Goal: Information Seeking & Learning: Learn about a topic

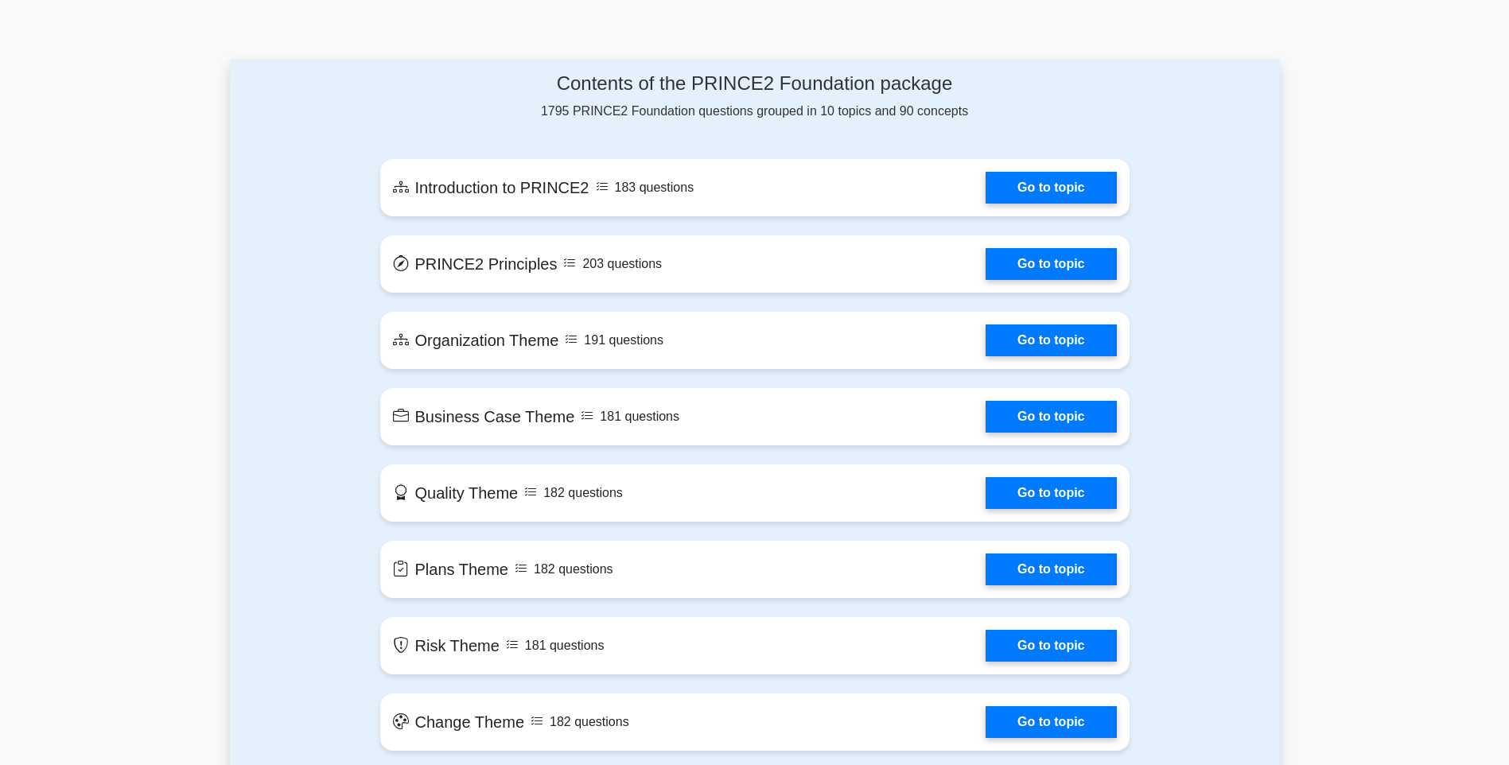
scroll to position [796, 0]
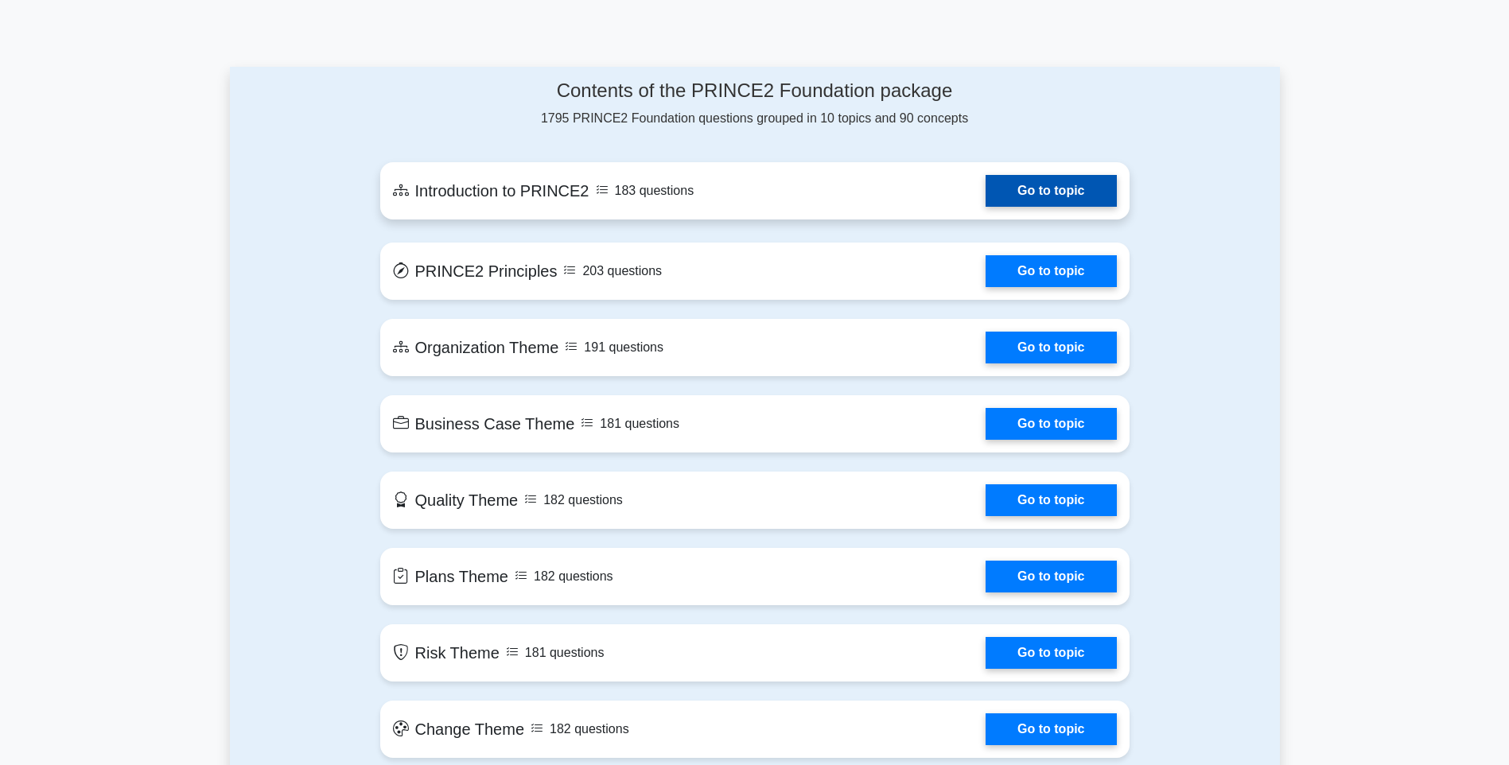
click at [1017, 201] on link "Go to topic" at bounding box center [1051, 191] width 130 height 32
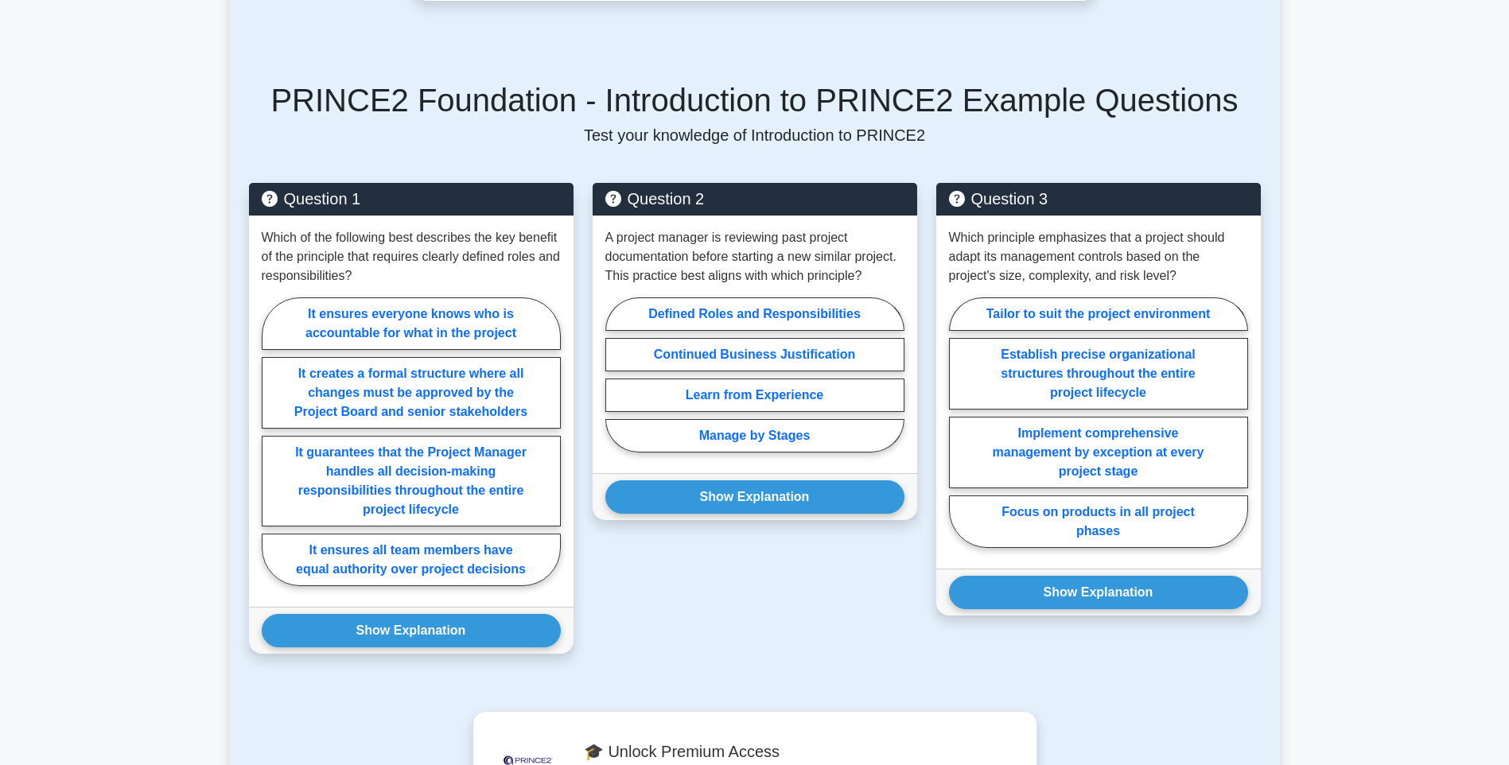
scroll to position [716, 0]
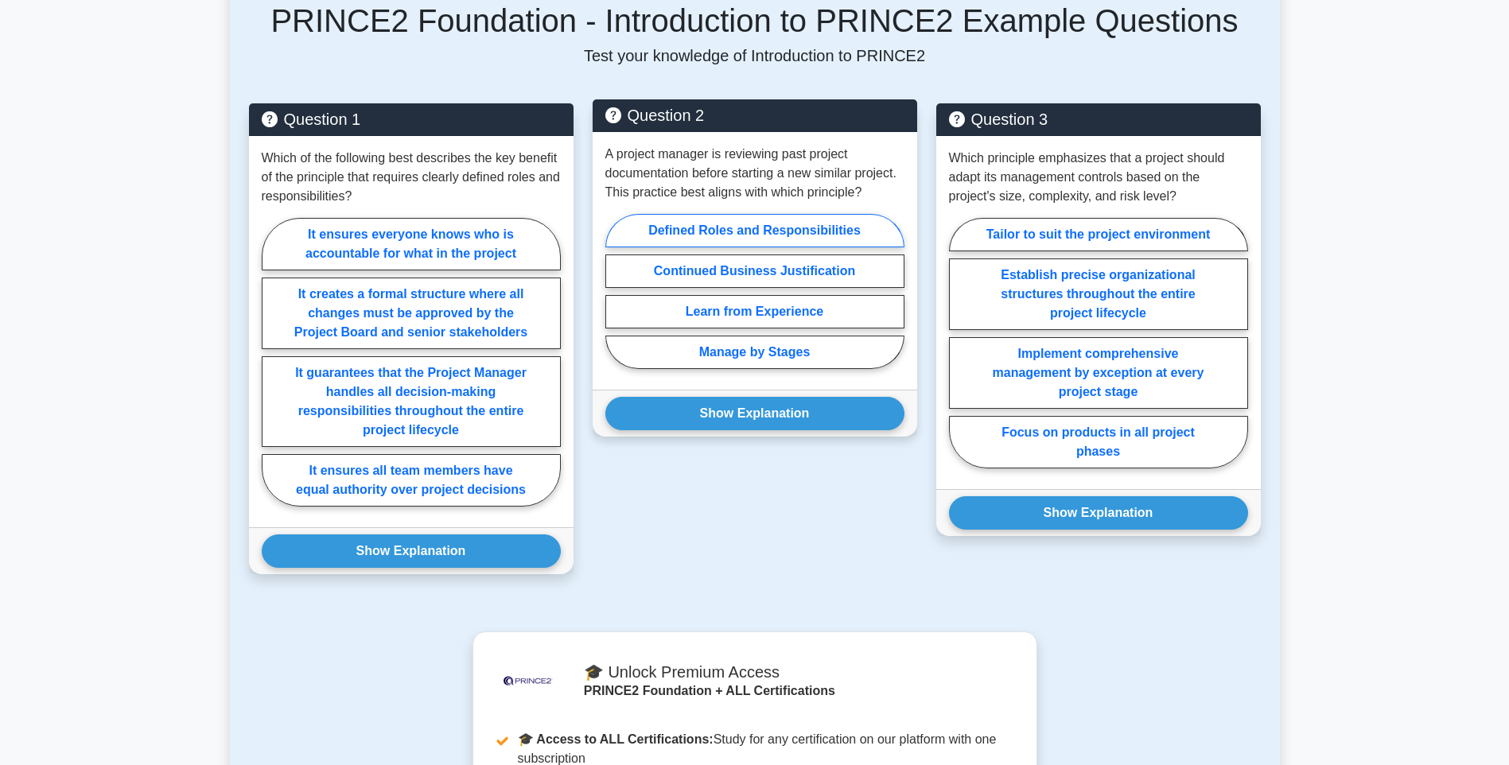
click at [768, 228] on label "Defined Roles and Responsibilities" at bounding box center [754, 230] width 299 height 33
click at [616, 291] on input "Defined Roles and Responsibilities" at bounding box center [610, 296] width 10 height 10
radio input "true"
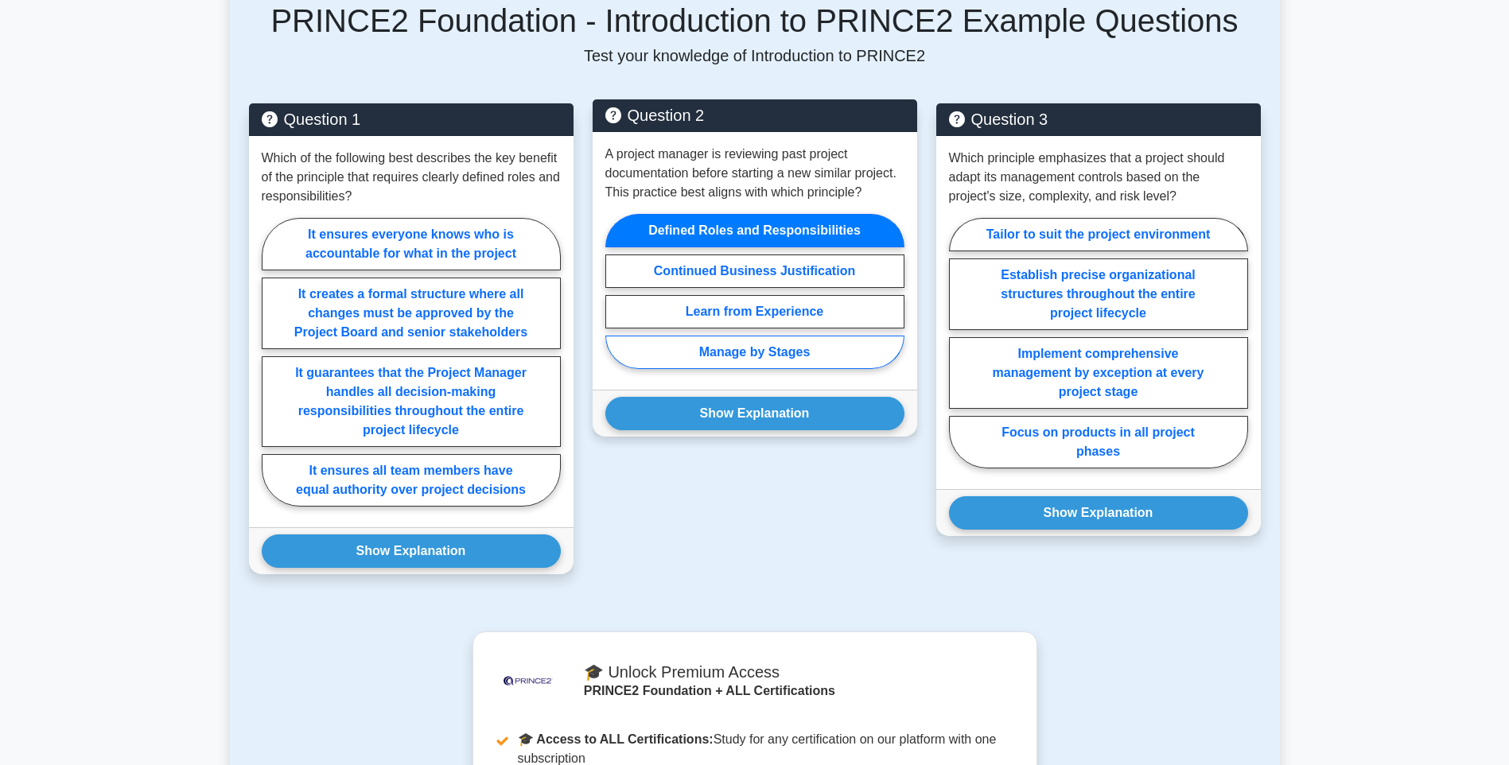
click at [754, 353] on label "Manage by Stages" at bounding box center [754, 352] width 299 height 33
click at [616, 302] on input "Manage by Stages" at bounding box center [610, 296] width 10 height 10
radio input "true"
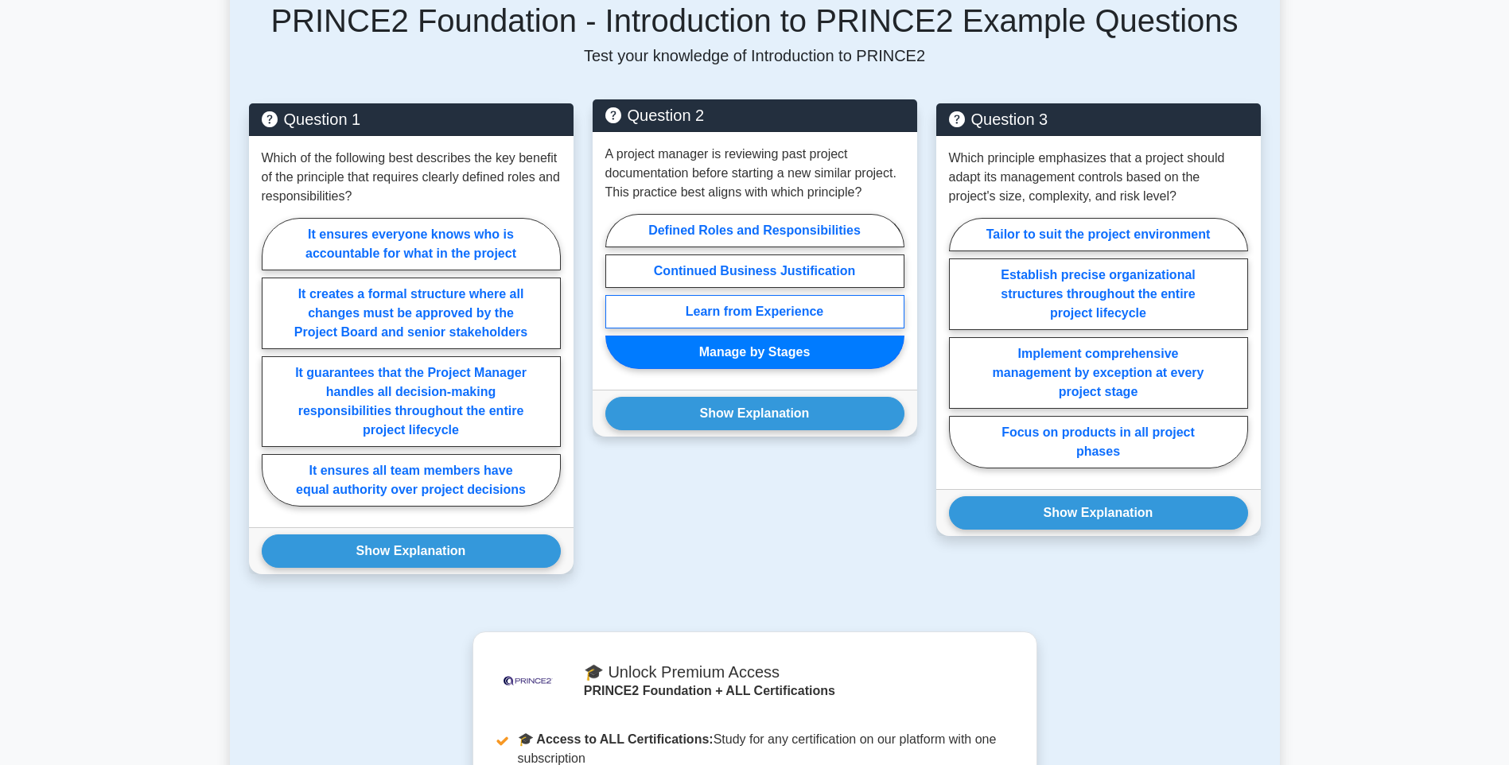
click at [743, 307] on label "Learn from Experience" at bounding box center [754, 311] width 299 height 33
click at [616, 302] on input "Learn from Experience" at bounding box center [610, 296] width 10 height 10
radio input "true"
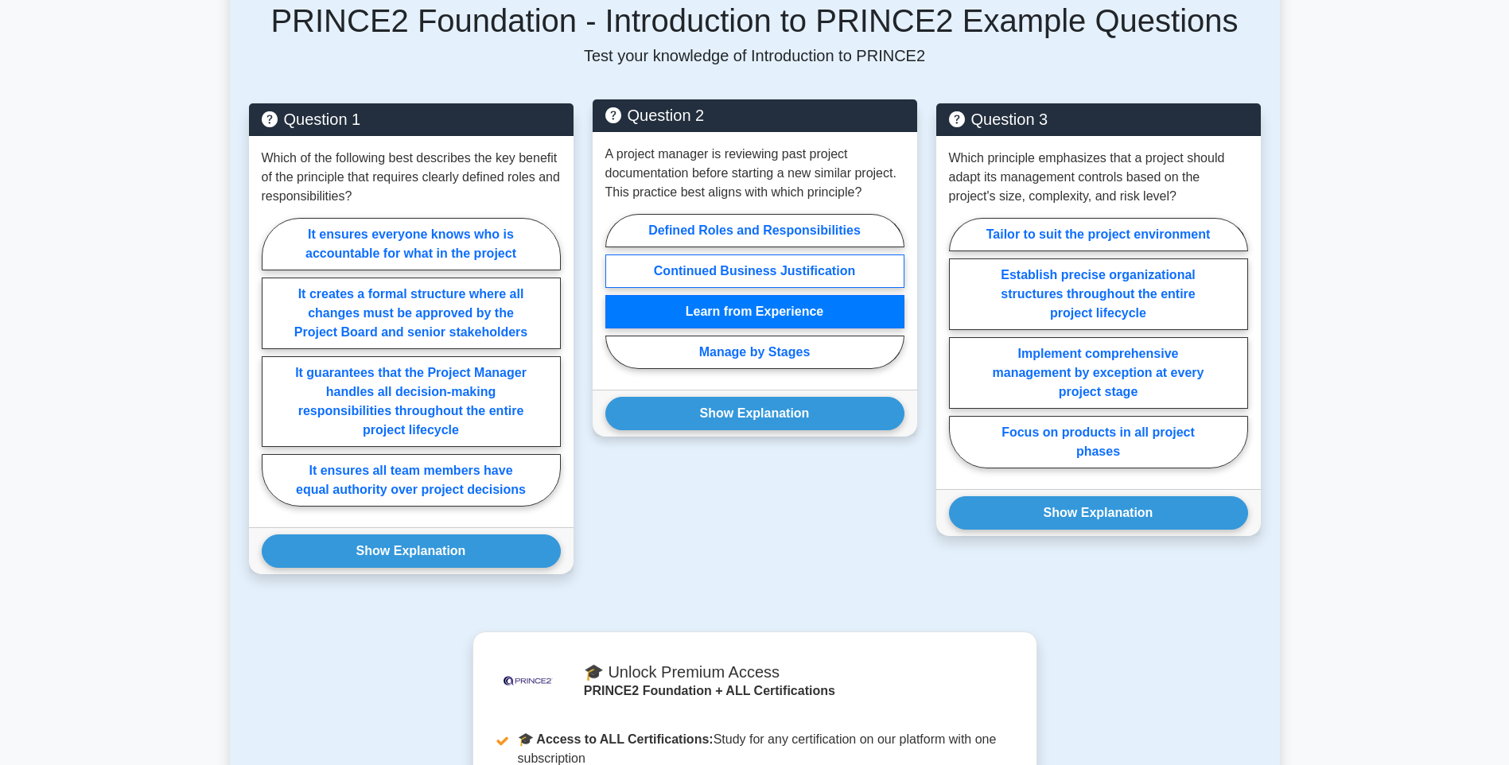
click at [738, 262] on label "Continued Business Justification" at bounding box center [754, 271] width 299 height 33
click at [616, 291] on input "Continued Business Justification" at bounding box center [610, 296] width 10 height 10
radio input "true"
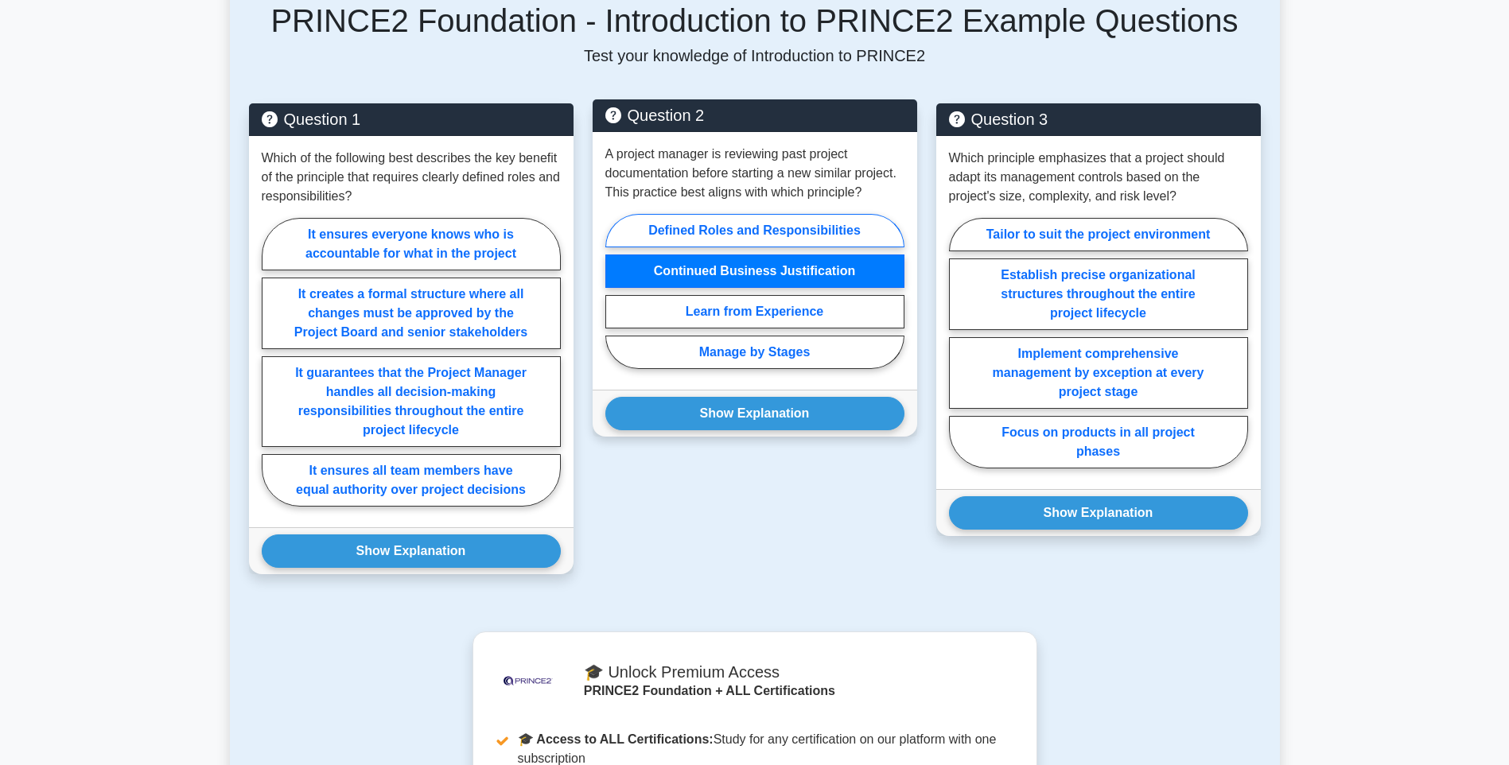
click at [730, 230] on label "Defined Roles and Responsibilities" at bounding box center [754, 230] width 299 height 33
click at [616, 291] on input "Defined Roles and Responsibilities" at bounding box center [610, 296] width 10 height 10
radio input "true"
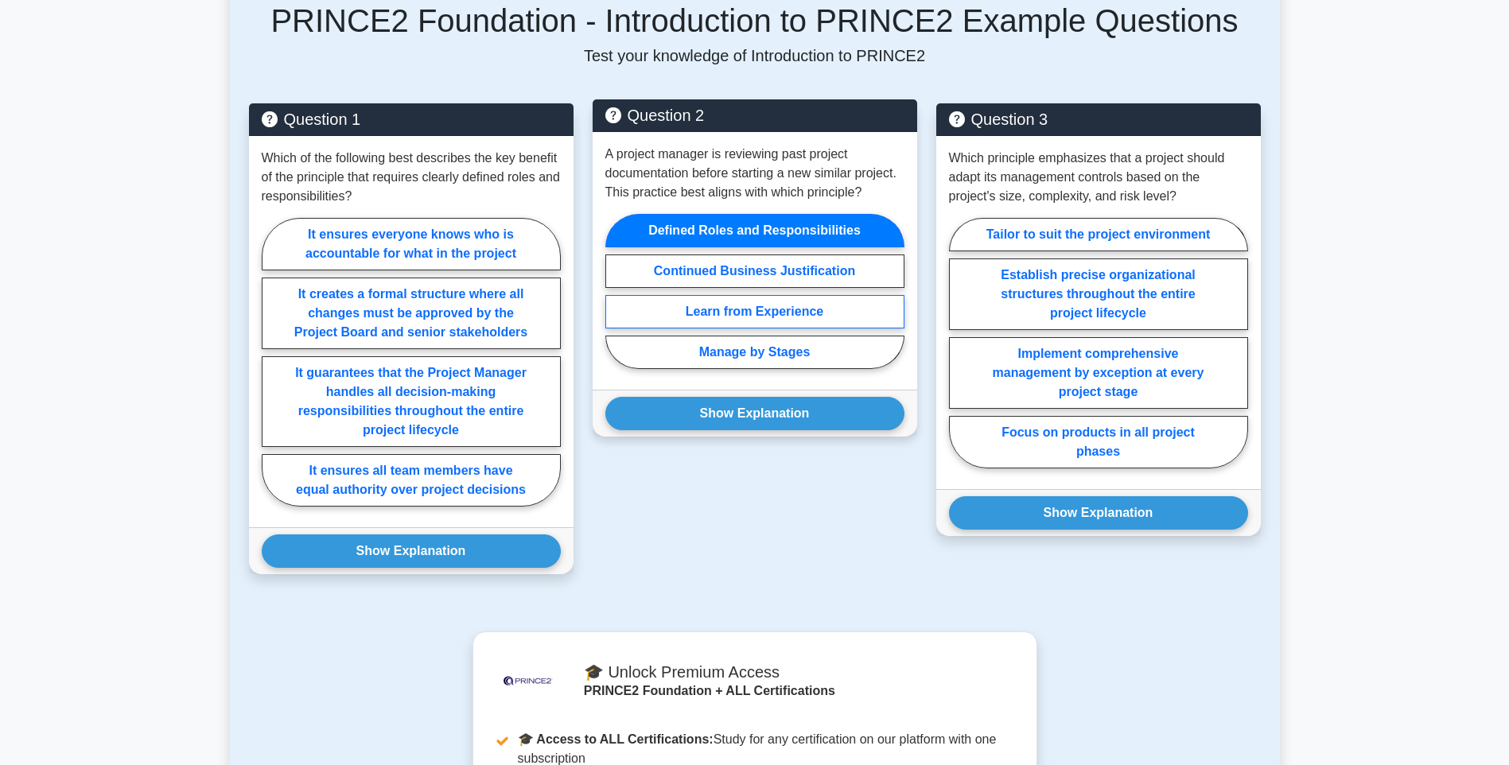
click at [793, 314] on label "Learn from Experience" at bounding box center [754, 311] width 299 height 33
click at [616, 302] on input "Learn from Experience" at bounding box center [610, 296] width 10 height 10
radio input "true"
